Goal: Task Accomplishment & Management: Manage account settings

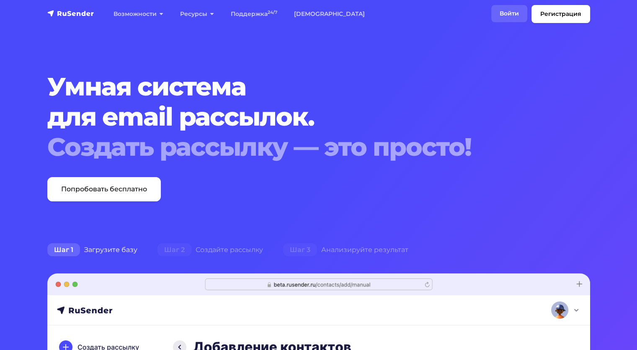
click at [507, 13] on link "Войти" at bounding box center [509, 13] width 36 height 17
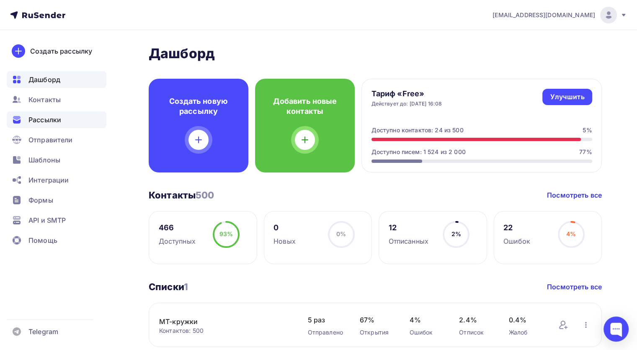
click at [39, 117] on span "Рассылки" at bounding box center [44, 120] width 33 height 10
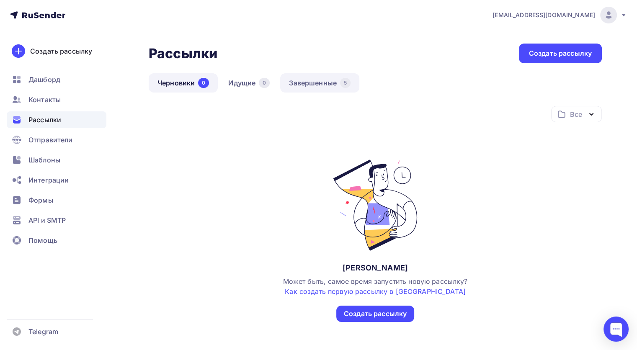
click at [312, 85] on link "Завершенные 5" at bounding box center [319, 82] width 79 height 19
